Goal: Information Seeking & Learning: Learn about a topic

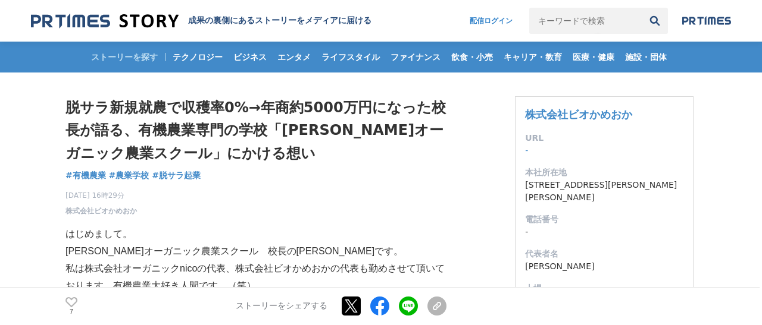
click at [322, 123] on h1 "脱サラ新規就農で収穫率0%→年商約5000万円になった校長が語る、有機農業専門の学校「[PERSON_NAME]オーガニック農業スクール」にかける想い" at bounding box center [255, 130] width 381 height 68
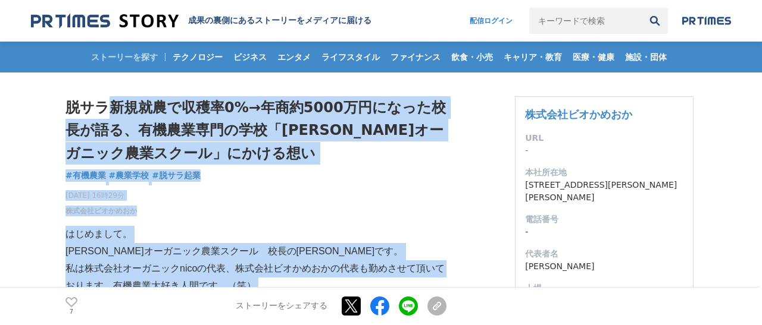
drag, startPoint x: 98, startPoint y: 105, endPoint x: 406, endPoint y: 252, distance: 340.9
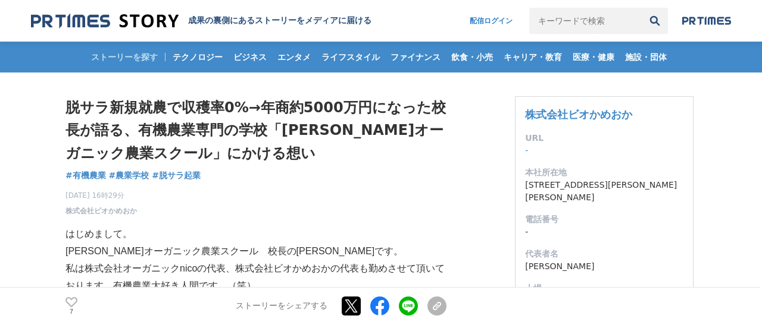
drag, startPoint x: 403, startPoint y: 151, endPoint x: 397, endPoint y: 150, distance: 6.6
click at [397, 186] on div "[DATE] 16時29分 株式会社ビオかめおか 7" at bounding box center [255, 201] width 381 height 31
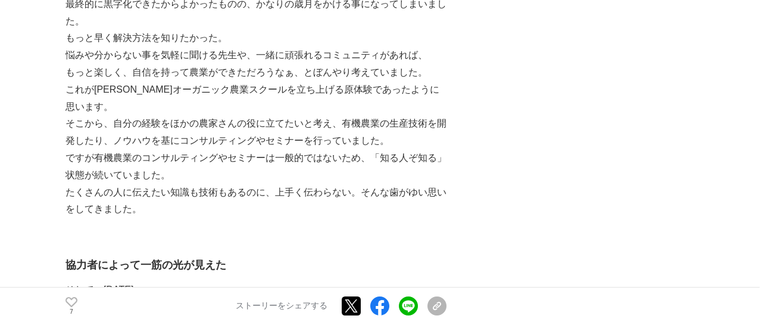
scroll to position [1595, 0]
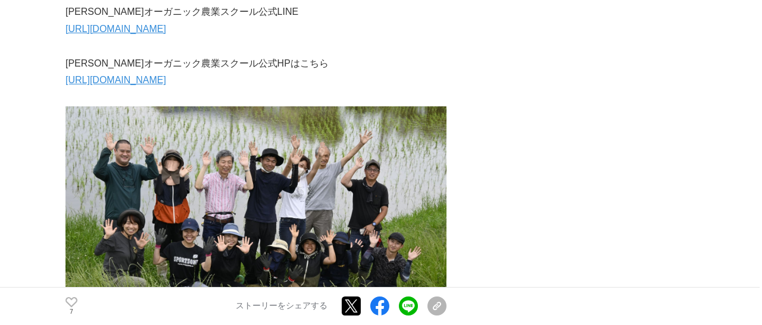
scroll to position [3175, 0]
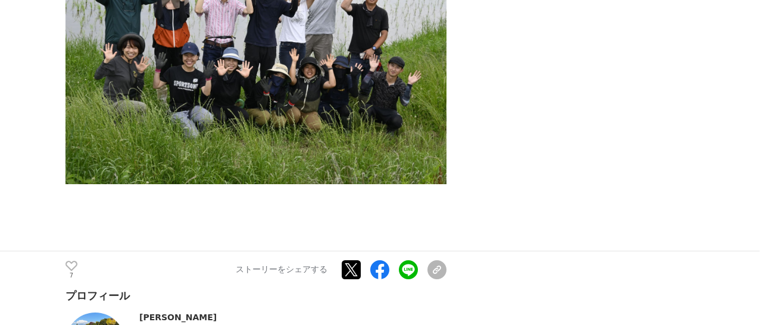
drag, startPoint x: 462, startPoint y: 323, endPoint x: 220, endPoint y: 70, distance: 349.7
drag, startPoint x: 94, startPoint y: 62, endPoint x: 82, endPoint y: 75, distance: 17.7
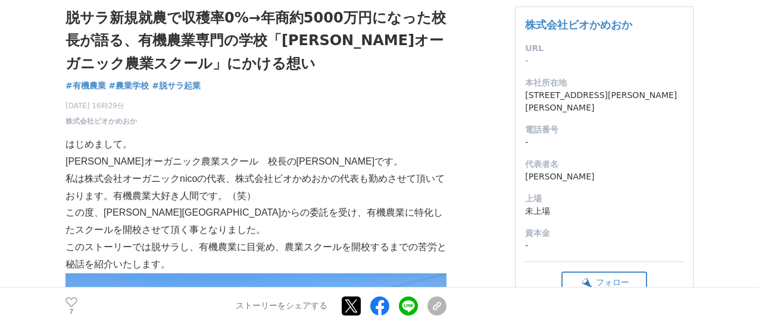
scroll to position [0, 0]
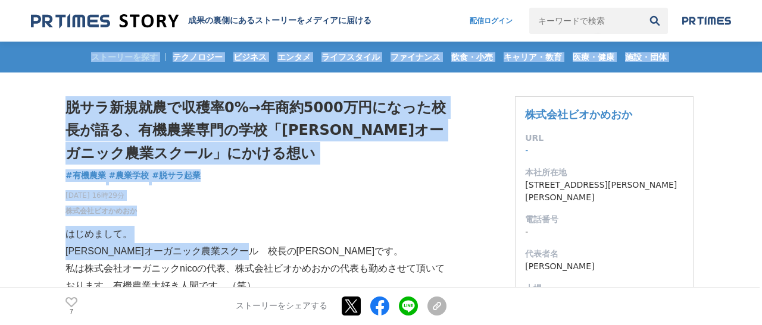
drag, startPoint x: 86, startPoint y: 51, endPoint x: 280, endPoint y: 205, distance: 247.7
click at [280, 73] on div "ストーリーを探す テクノロジー ビジネス エンタメ ライフスタイル ファイナンス 飲食・小売 キャリア・教育 医療・健康 施設・団体" at bounding box center [381, 57] width 700 height 31
click at [280, 243] on p "[PERSON_NAME]オーガニック農業スクール　校長の[PERSON_NAME]です。" at bounding box center [255, 251] width 381 height 17
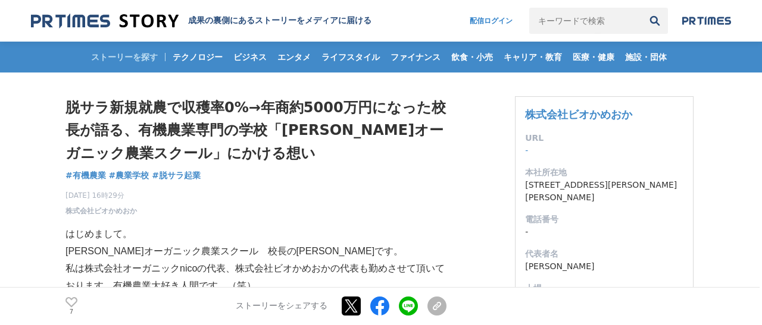
click at [303, 261] on p "私は株式会社オーガニックnicoの代表、株式会社ビオかめおかの代表も勤めさせて頂いております。有機農業大好き人間です。（笑）" at bounding box center [255, 278] width 381 height 35
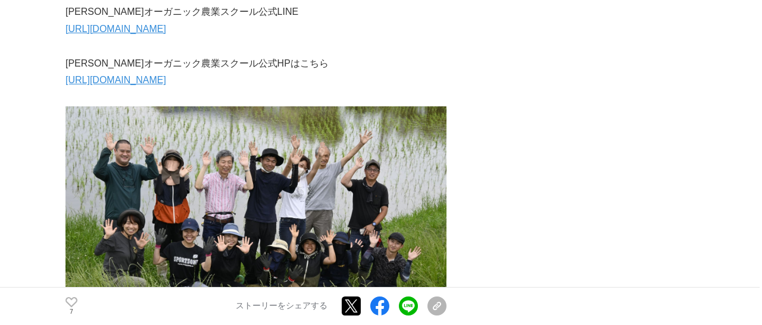
scroll to position [3175, 0]
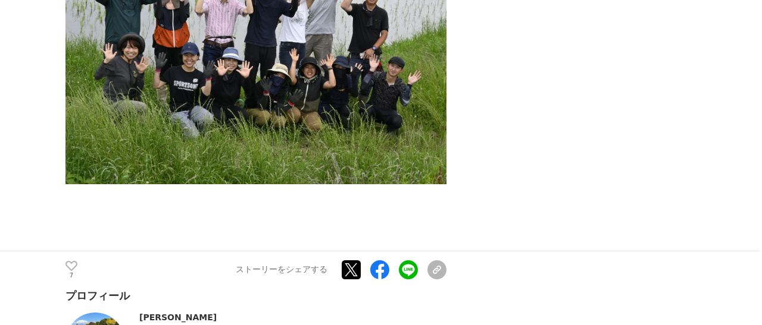
drag, startPoint x: 520, startPoint y: 303, endPoint x: 0, endPoint y: 140, distance: 545.0
